Goal: Find specific page/section

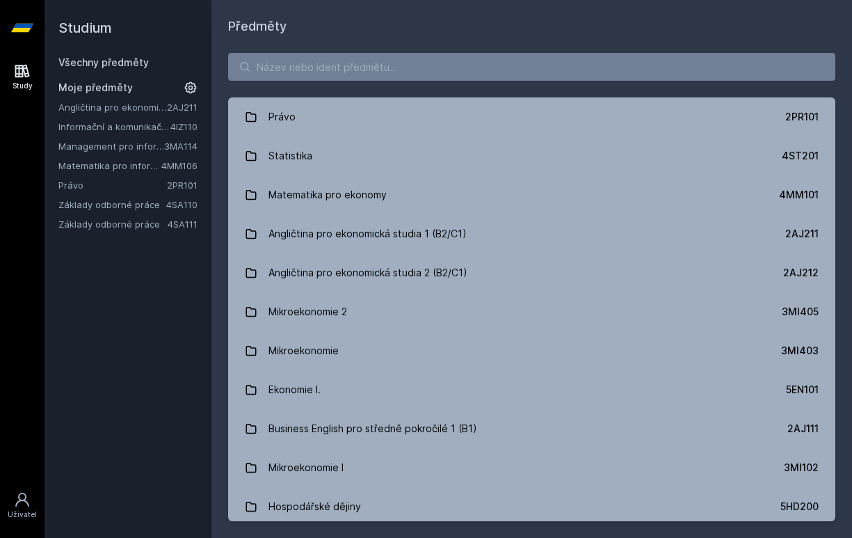
type input "i"
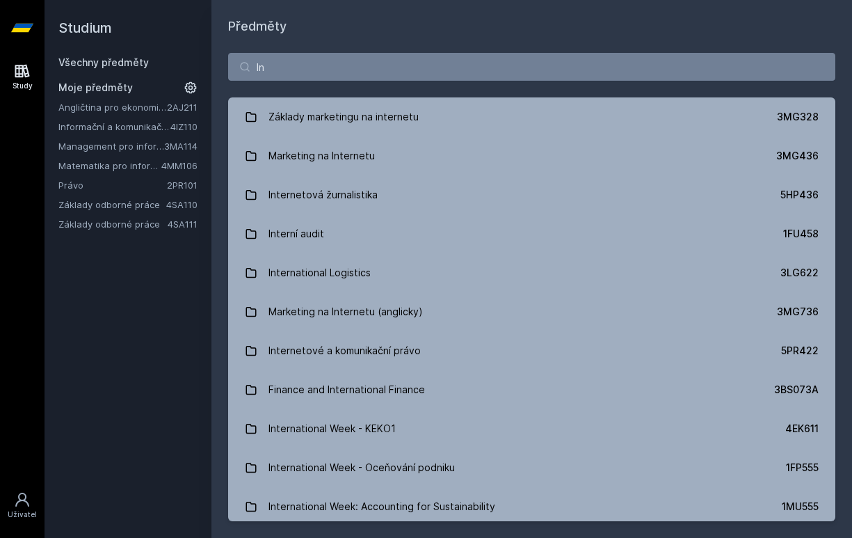
type input "I"
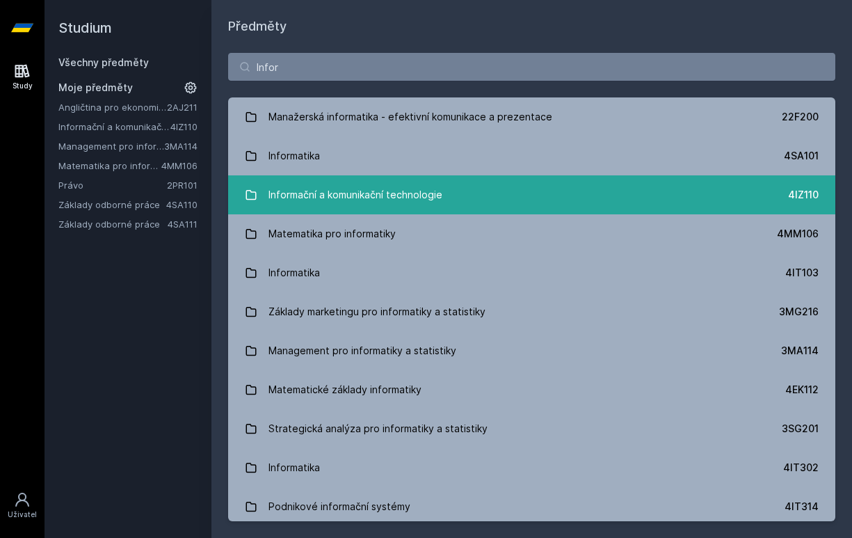
type input "Infor"
click at [407, 194] on div "Informační a komunikační technologie" at bounding box center [355, 195] width 174 height 28
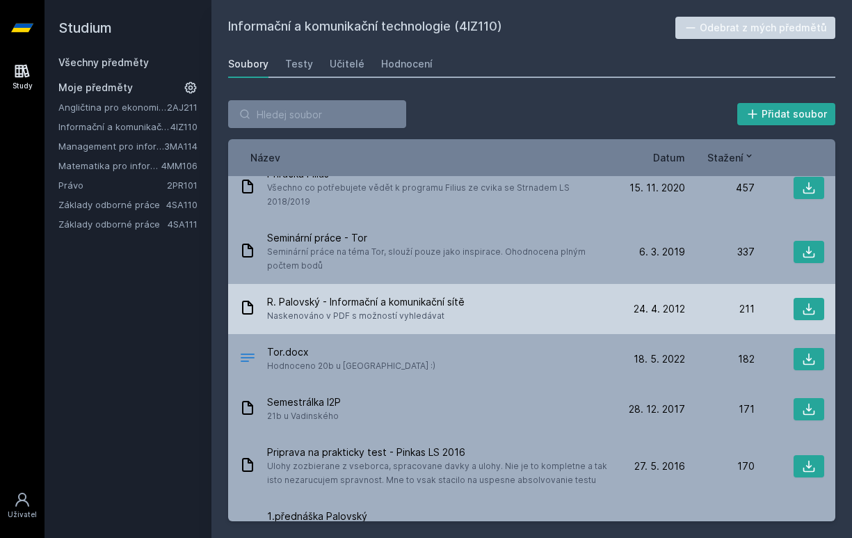
scroll to position [243, 0]
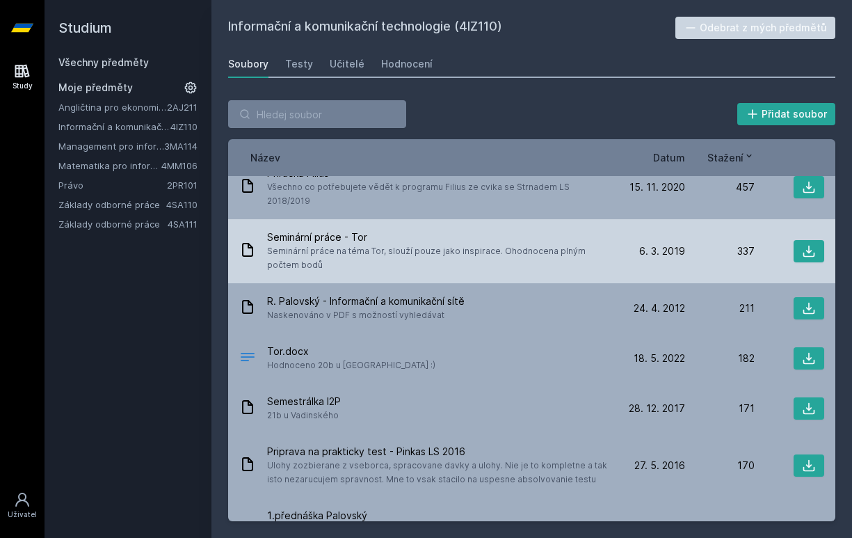
click at [369, 230] on span "Seminární práce - Tor" at bounding box center [438, 237] width 343 height 14
click at [794, 240] on button at bounding box center [809, 251] width 31 height 22
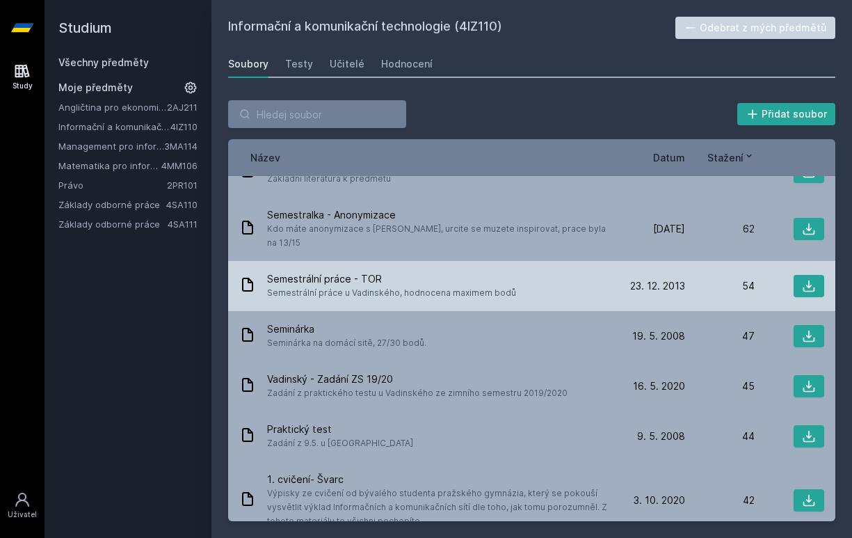
scroll to position [985, 0]
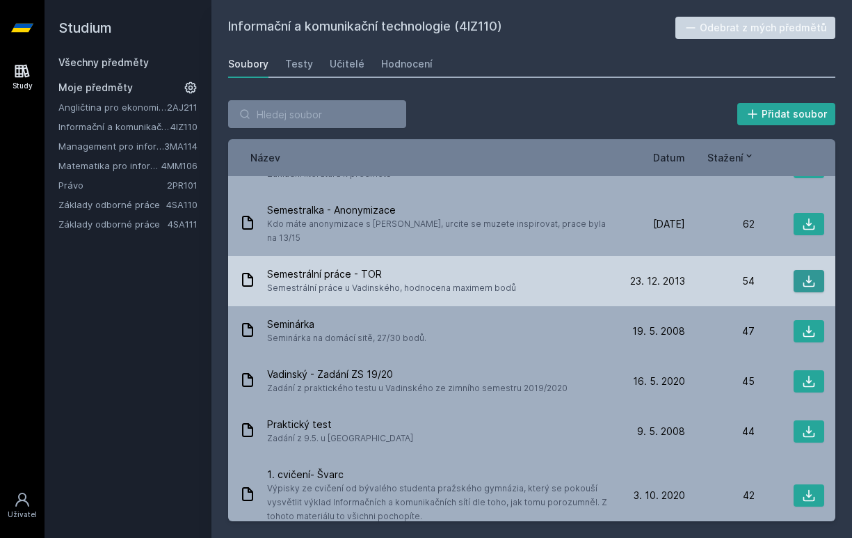
click at [803, 275] on icon at bounding box center [809, 281] width 12 height 12
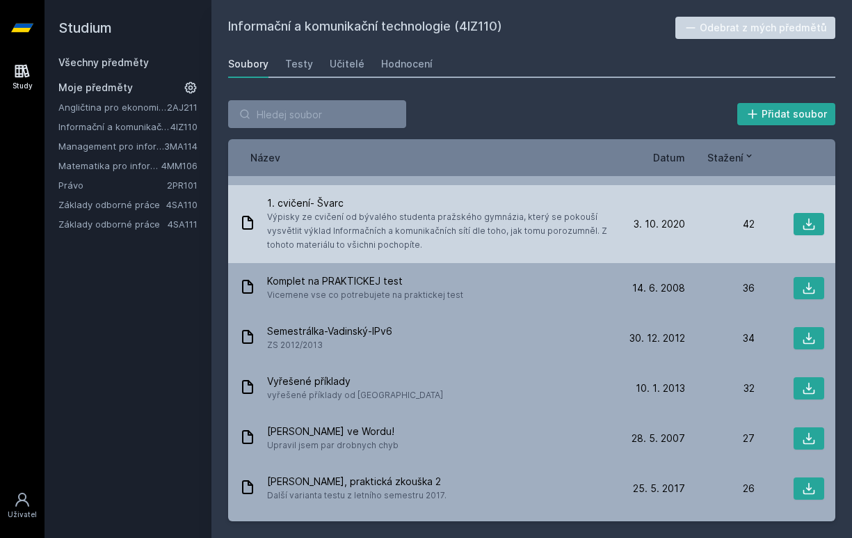
scroll to position [1261, 0]
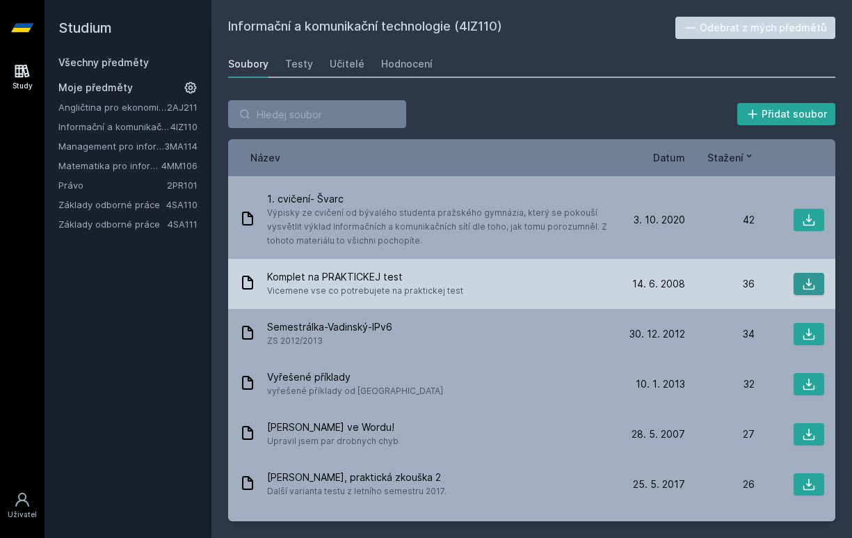
click at [802, 277] on icon at bounding box center [809, 284] width 14 height 14
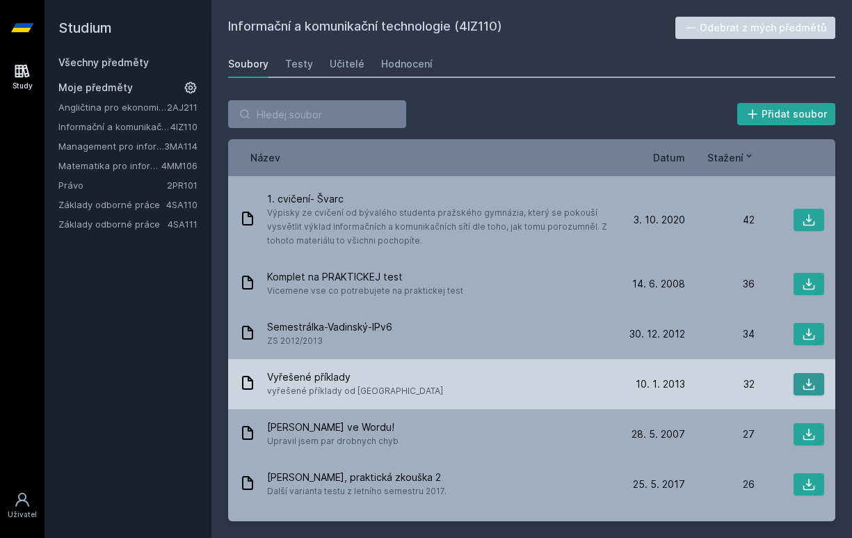
click at [794, 373] on button at bounding box center [809, 384] width 31 height 22
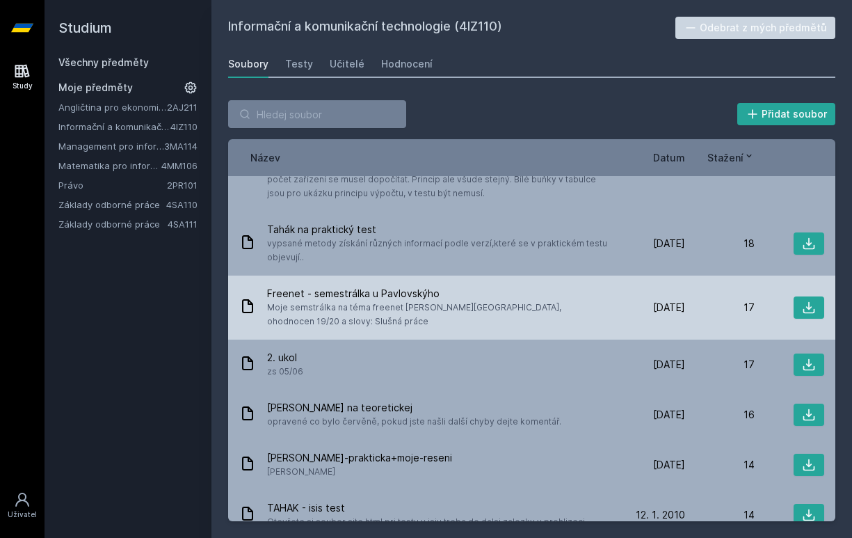
scroll to position [1779, 0]
click at [802, 300] on icon at bounding box center [809, 307] width 14 height 14
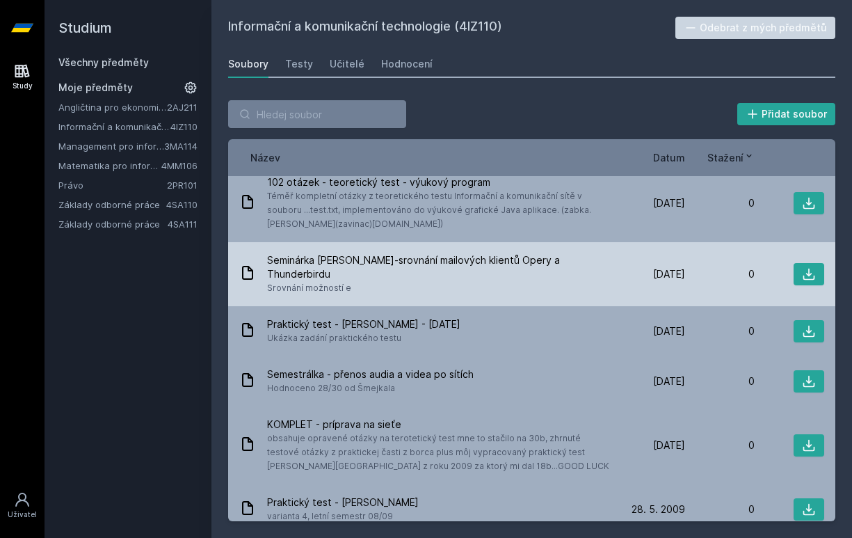
scroll to position [5874, 0]
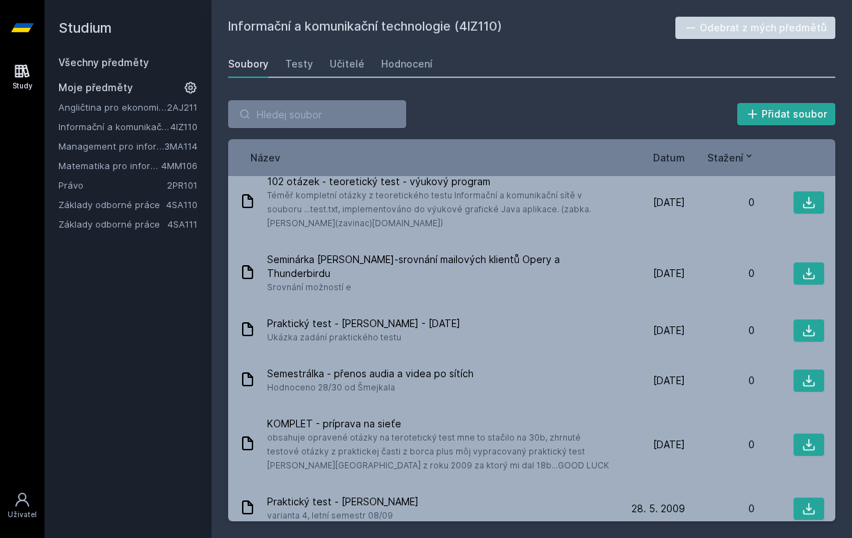
click at [359, 129] on div "Přidat soubor Řazení: Název Datum Stažení Název Datum Stažení Praktická souhrn …" at bounding box center [531, 310] width 607 height 421
click at [359, 122] on input "search" at bounding box center [317, 114] width 178 height 28
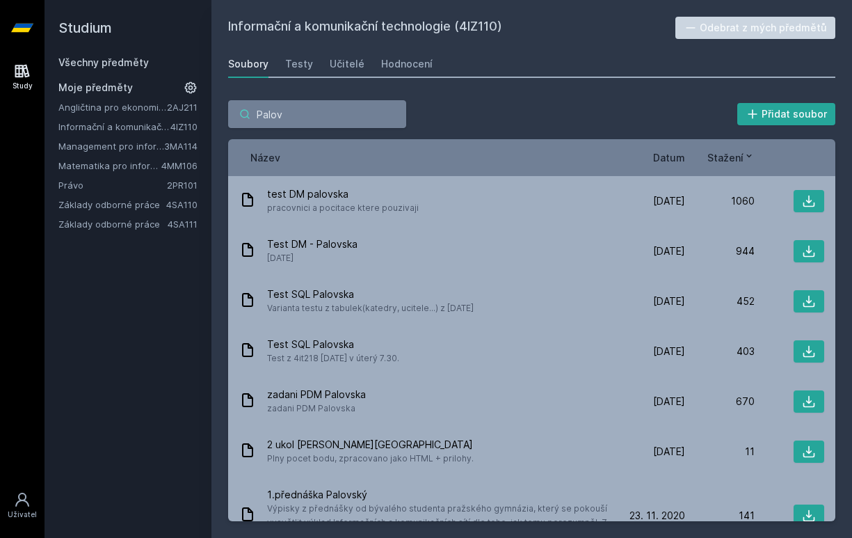
scroll to position [0, 0]
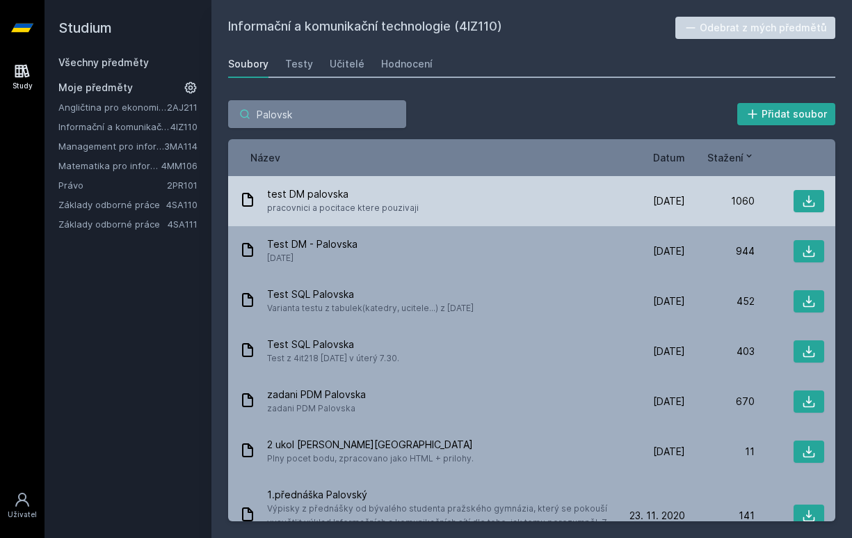
type input "[PERSON_NAME]"
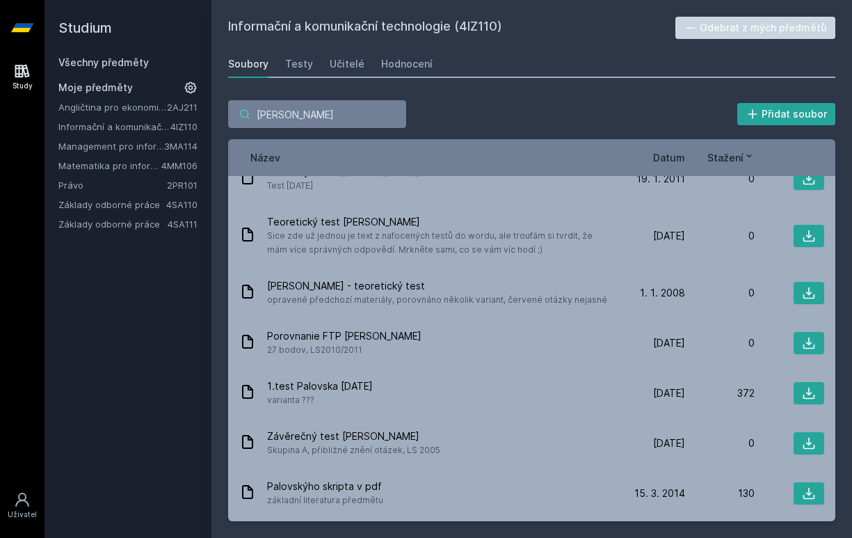
scroll to position [821, 0]
